Goal: Find specific page/section

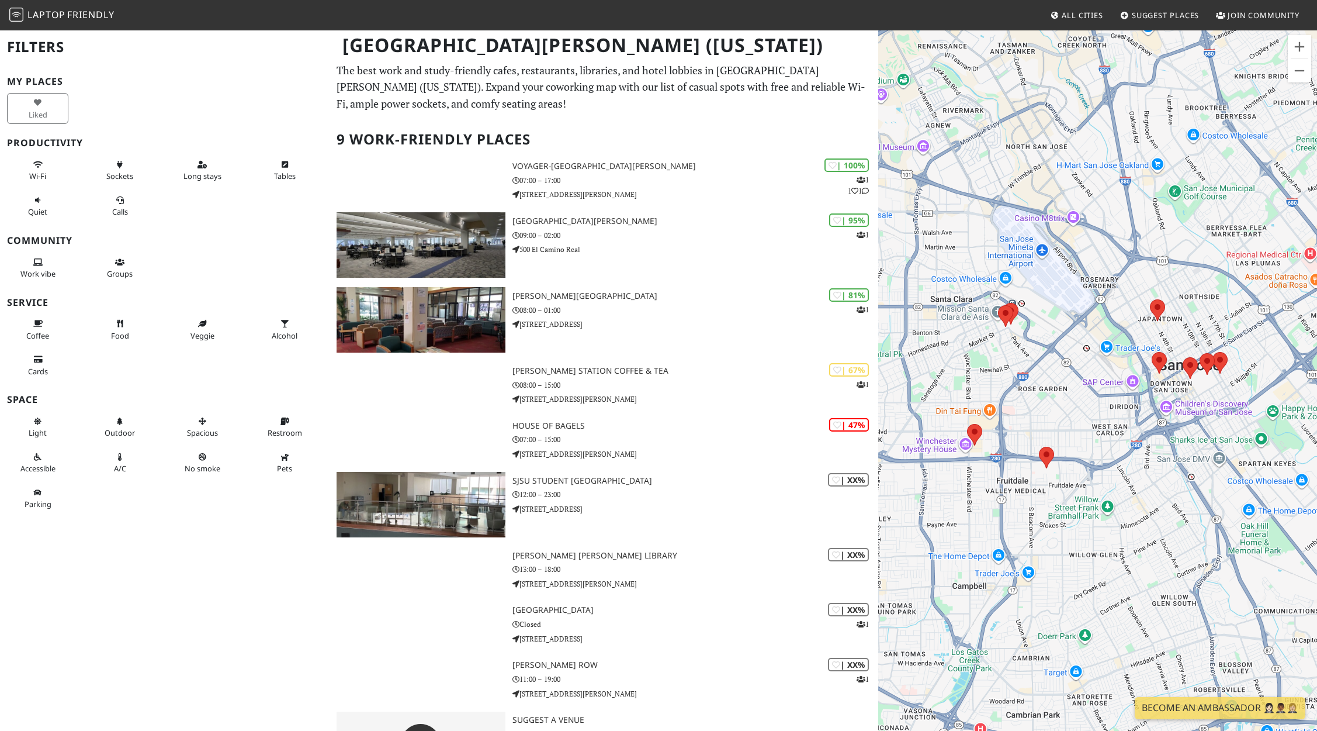
click at [458, 47] on h1 "[GEOGRAPHIC_DATA][PERSON_NAME] ([US_STATE])" at bounding box center [604, 45] width 543 height 32
drag, startPoint x: 367, startPoint y: 33, endPoint x: 402, endPoint y: 44, distance: 36.4
click at [366, 33] on h1 "[GEOGRAPHIC_DATA][PERSON_NAME] ([US_STATE])" at bounding box center [604, 45] width 543 height 32
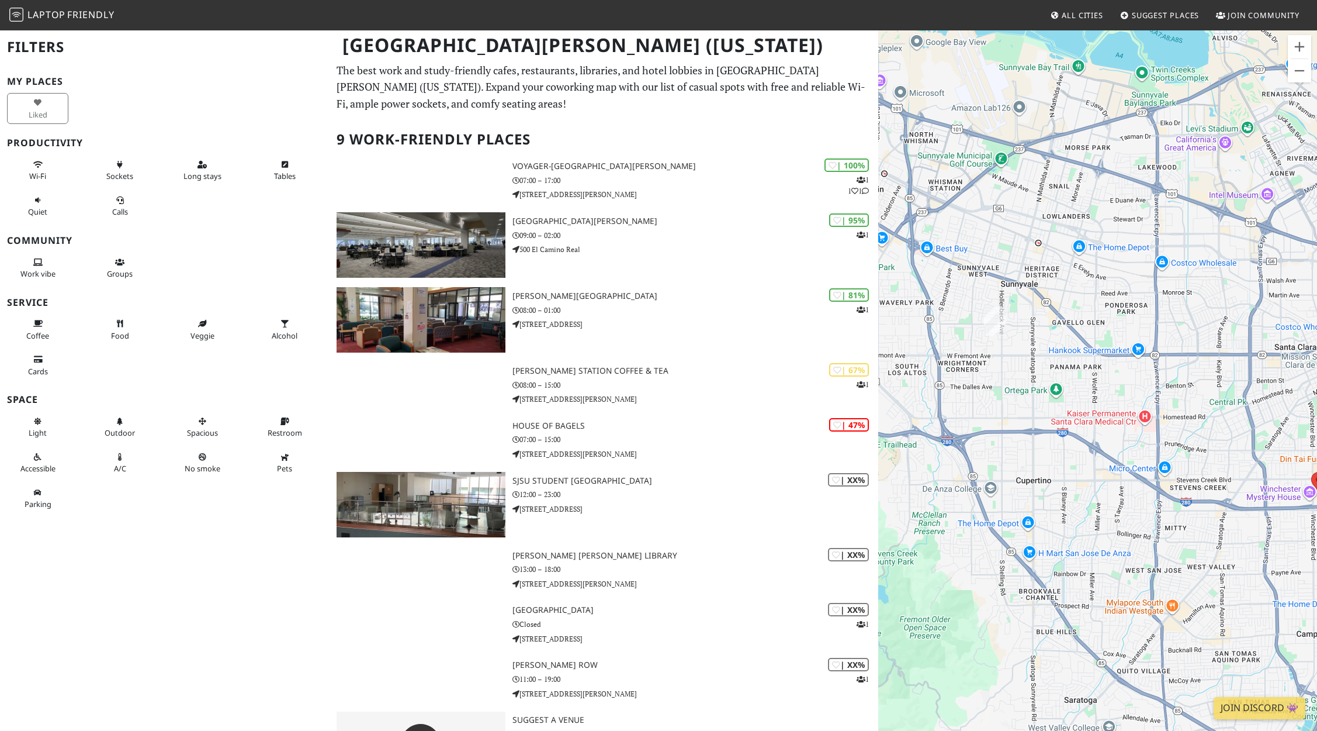
drag, startPoint x: 970, startPoint y: 361, endPoint x: 1310, endPoint y: 410, distance: 344.2
click at [1312, 409] on div at bounding box center [1097, 394] width 439 height 731
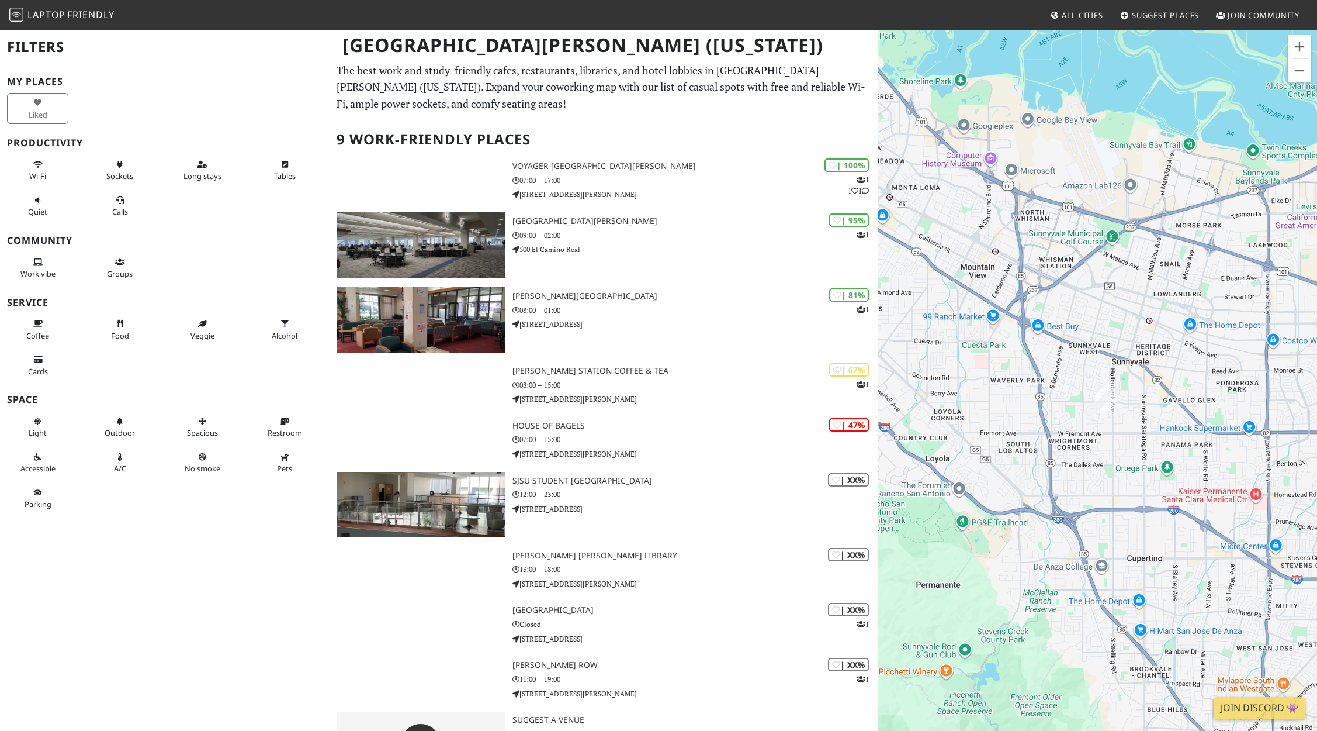
drag, startPoint x: 1018, startPoint y: 352, endPoint x: 1113, endPoint y: 423, distance: 118.3
click at [1122, 427] on div at bounding box center [1097, 394] width 439 height 731
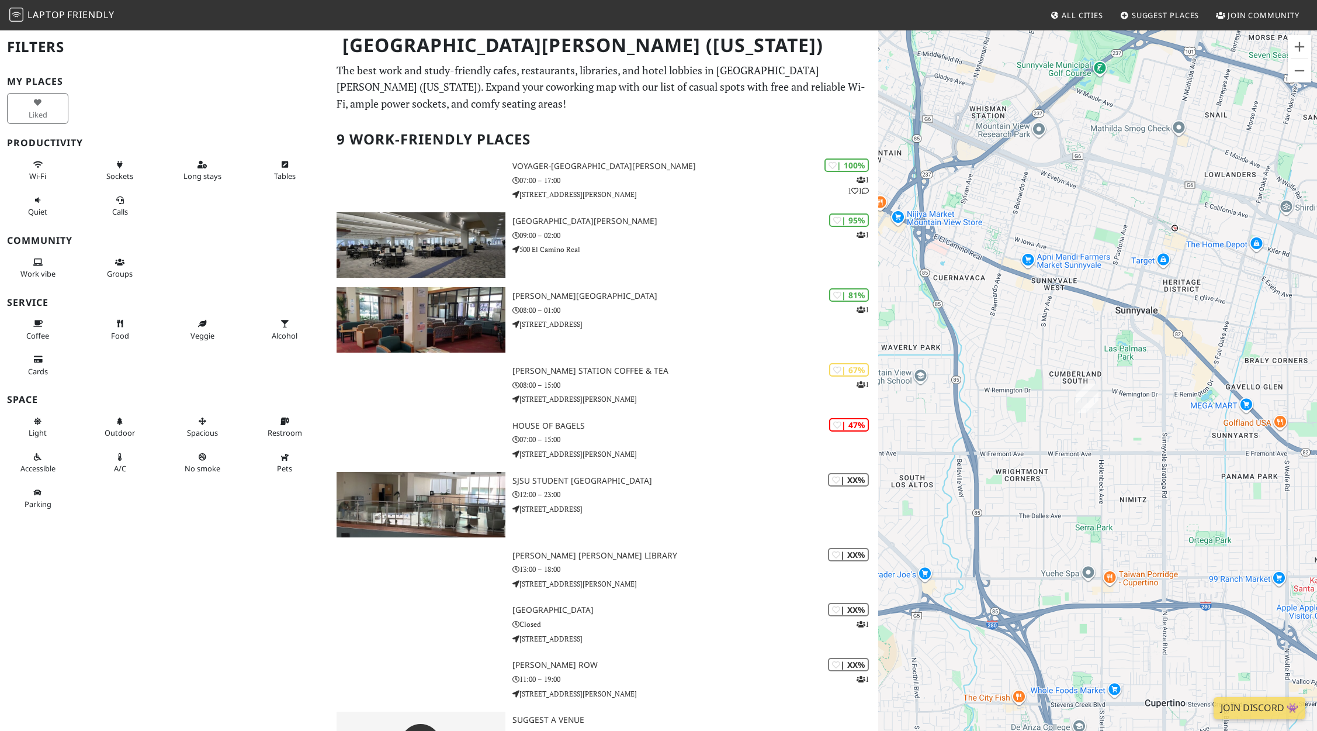
click at [1065, 23] on link "All Cities" at bounding box center [1077, 15] width 63 height 21
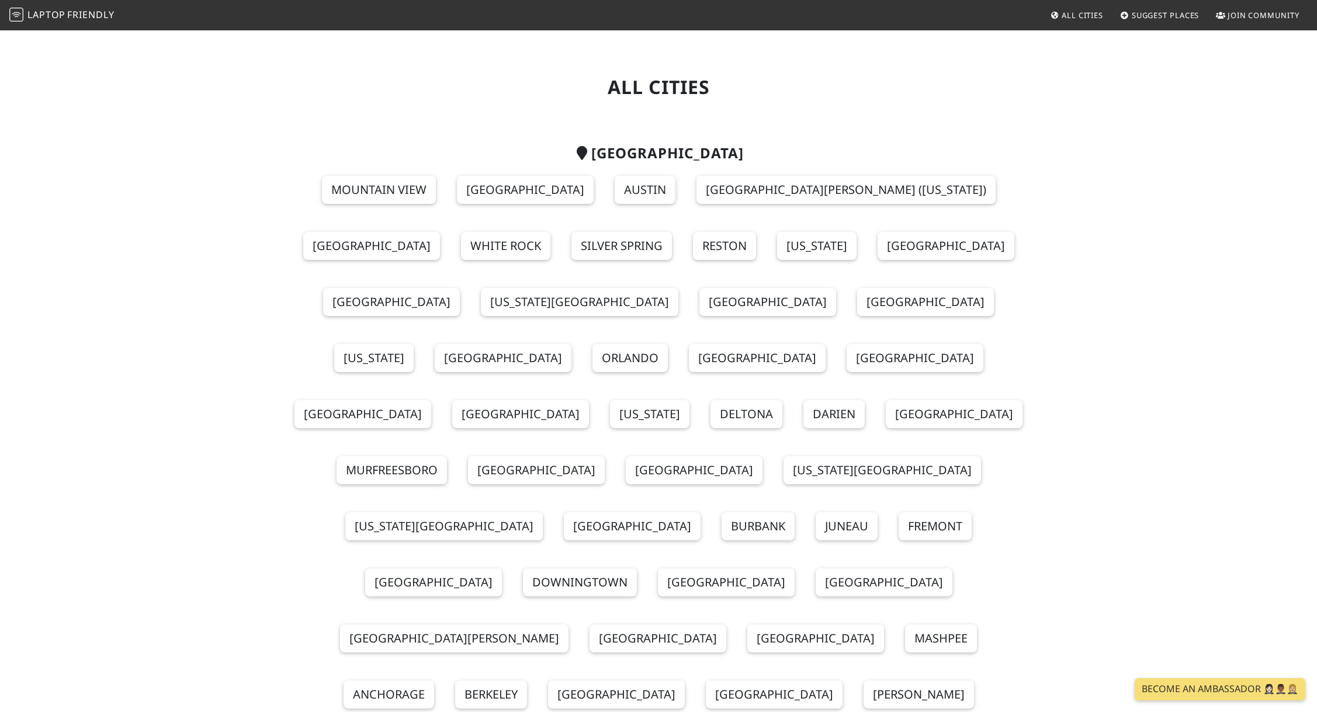
scroll to position [2344, 0]
